Goal: Entertainment & Leisure: Consume media (video, audio)

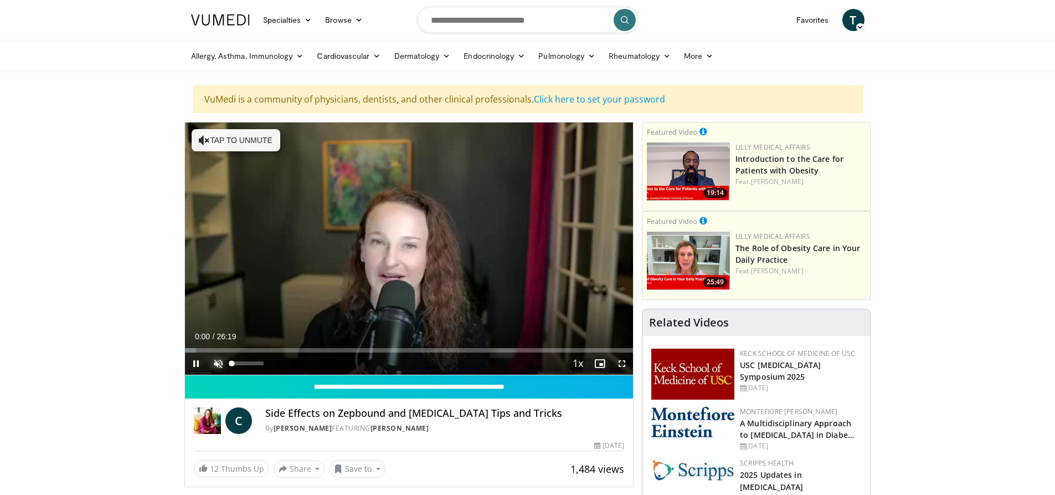
click at [223, 362] on span "Video Player" at bounding box center [218, 363] width 22 height 22
click at [250, 362] on div "58%" at bounding box center [248, 363] width 32 height 4
click at [257, 362] on div "79%" at bounding box center [248, 363] width 32 height 4
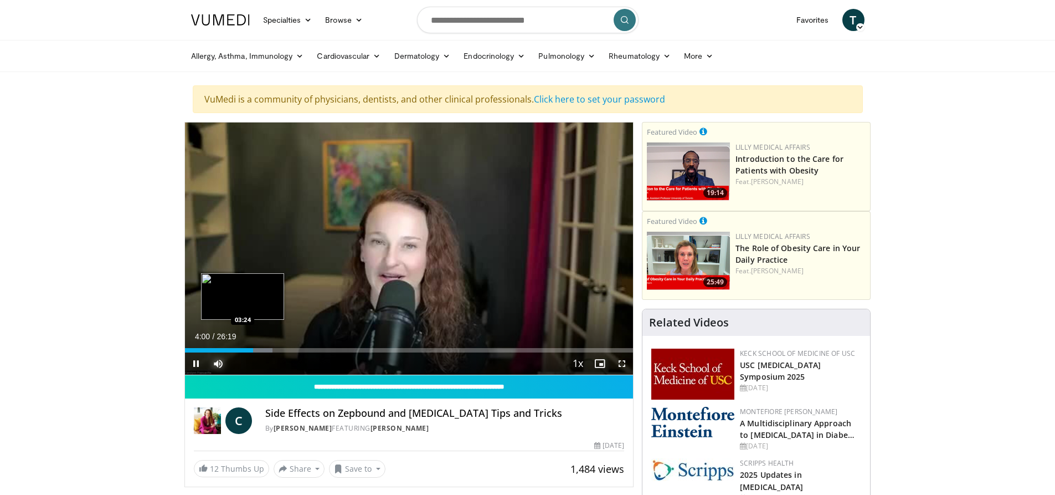
click at [243, 348] on div "Loaded : 19.60% 04:00 03:24" at bounding box center [409, 350] width 449 height 4
click at [237, 348] on div "03:05" at bounding box center [214, 350] width 59 height 4
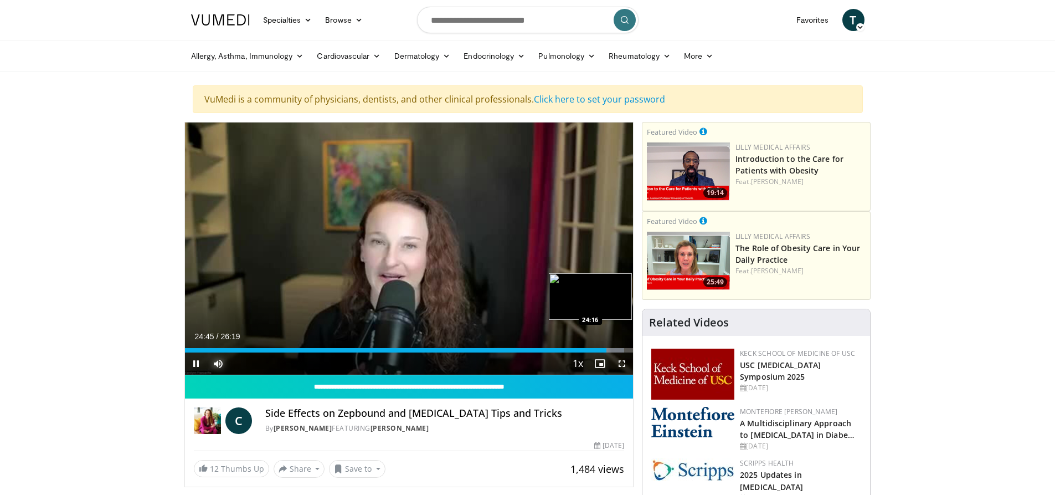
click at [591, 349] on div "Loaded : 98.00% 24:45 24:16" at bounding box center [409, 350] width 449 height 4
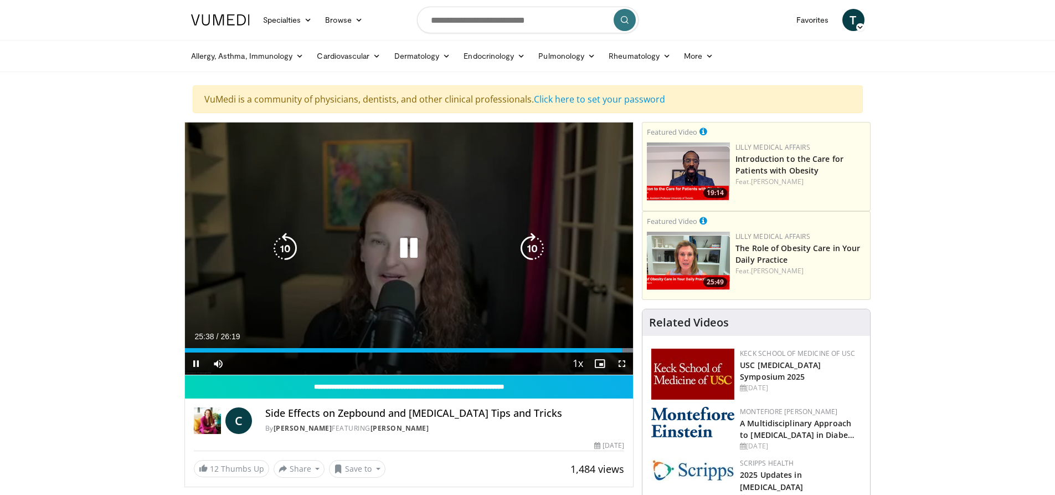
click at [410, 256] on icon "Video Player" at bounding box center [408, 248] width 31 height 31
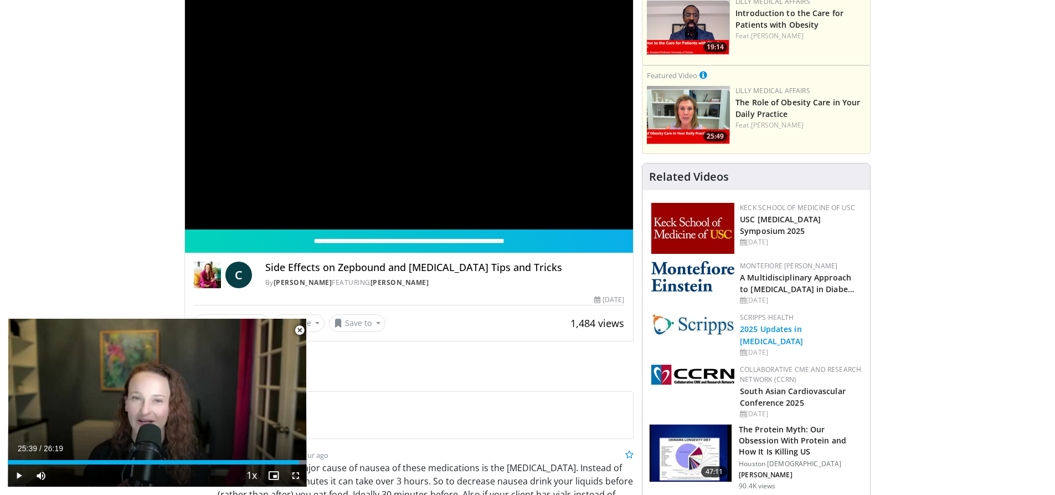
scroll to position [222, 0]
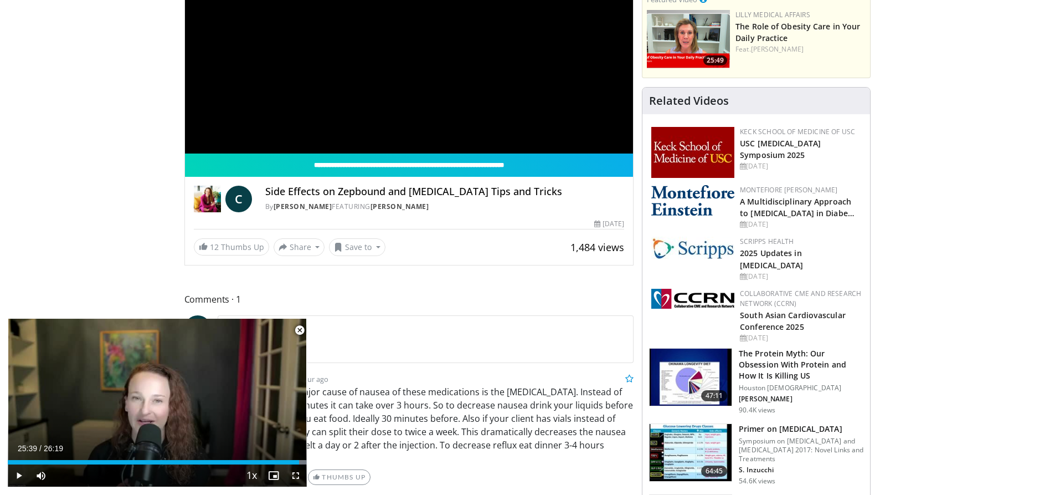
click at [302, 328] on span "Video Player" at bounding box center [300, 330] width 22 height 22
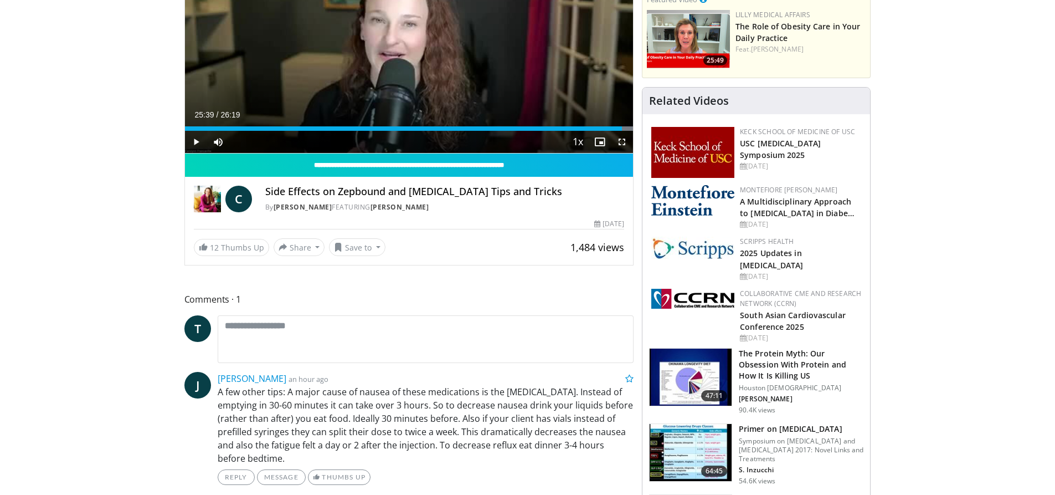
click at [838, 372] on h3 "The Protein Myth: Our Obsession With Protein and How It Is Killing US" at bounding box center [801, 364] width 125 height 33
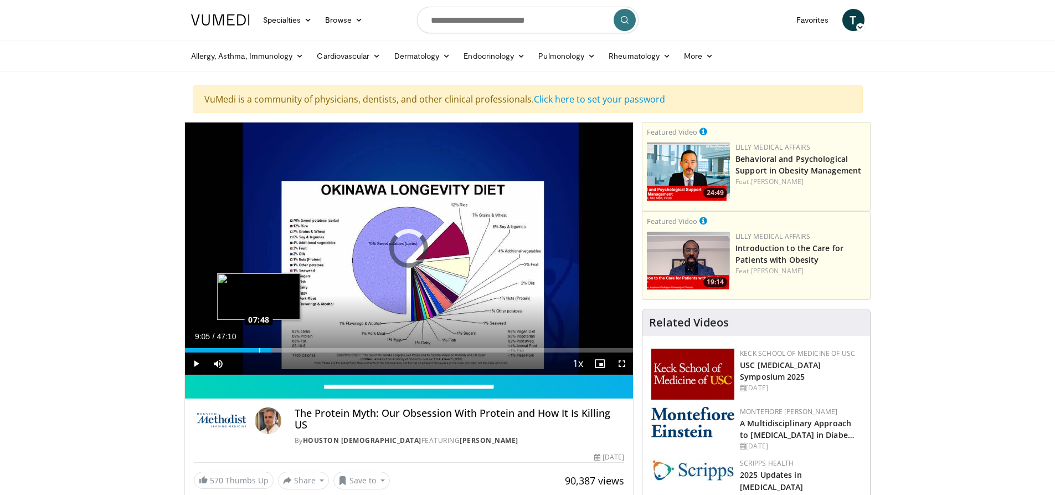
click at [259, 350] on div "Loaded : 21.52% 07:48 07:48" at bounding box center [409, 350] width 449 height 4
drag, startPoint x: 194, startPoint y: 360, endPoint x: 193, endPoint y: 343, distance: 16.6
click at [194, 360] on span "Video Player" at bounding box center [196, 363] width 22 height 22
